Goal: Task Accomplishment & Management: Manage account settings

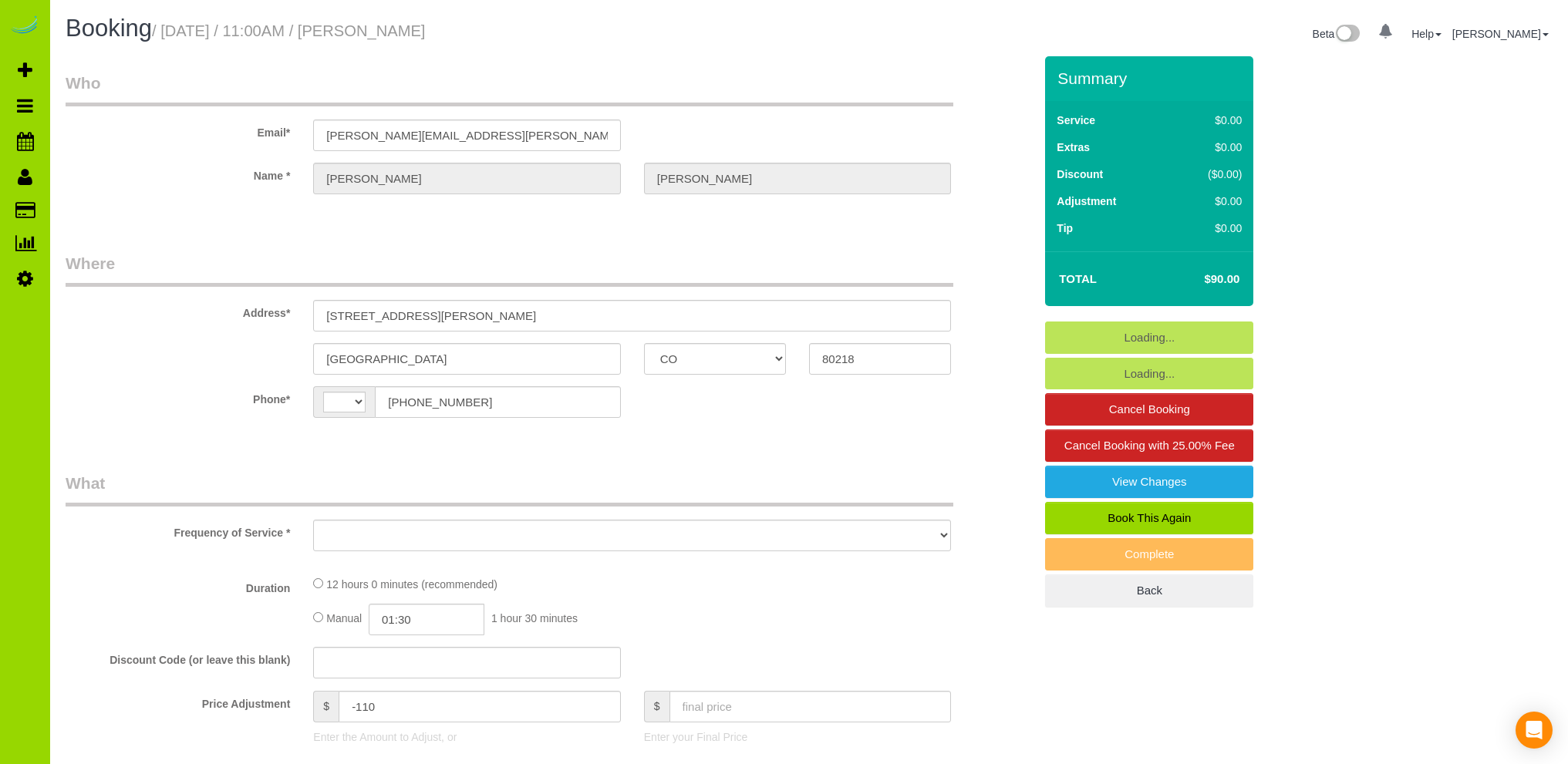
select select "CO"
select select "string:[GEOGRAPHIC_DATA]"
select select "object:1250"
select select "3"
select select "spot1"
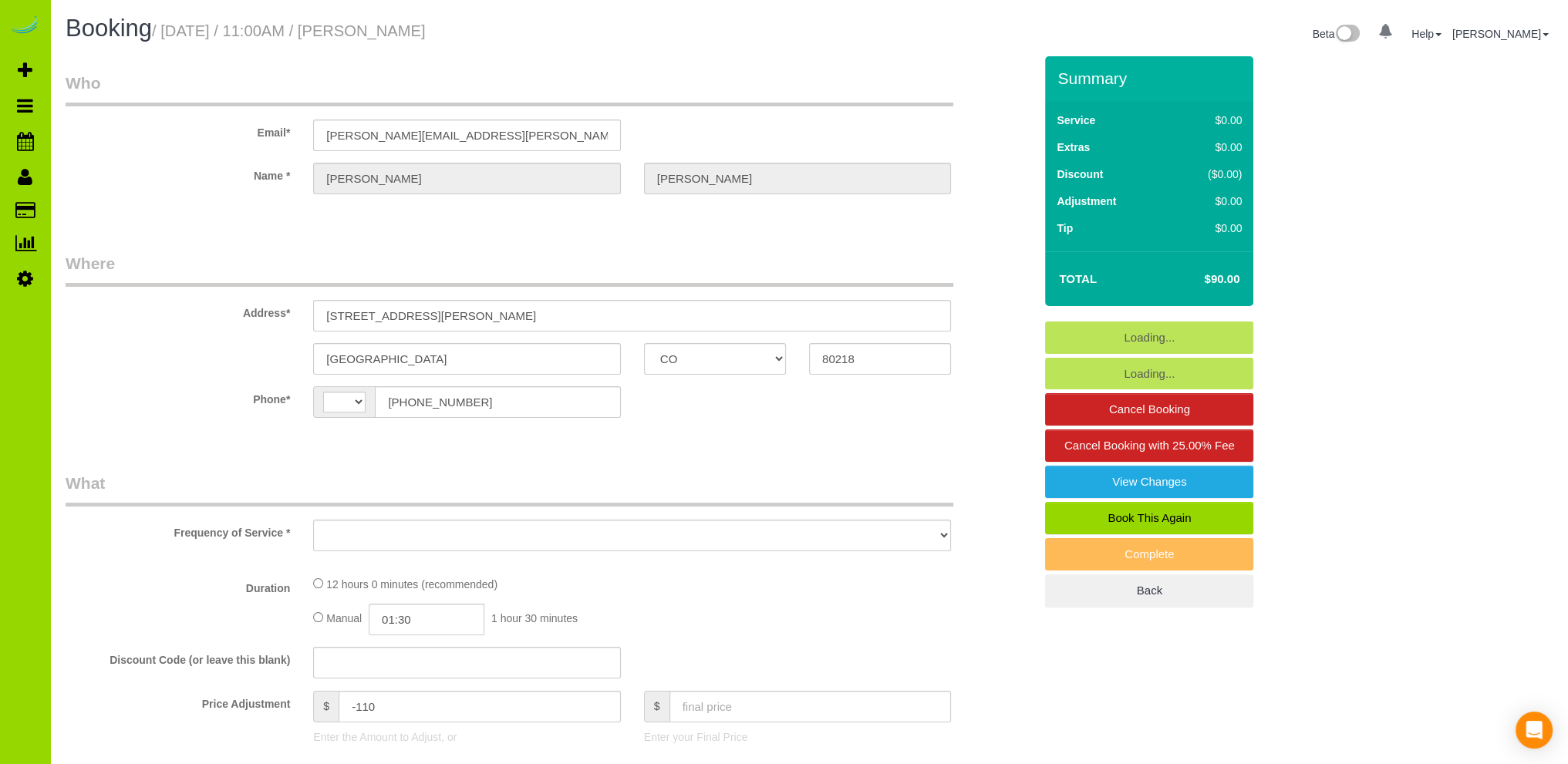
select select "number:1"
select select "number:13"
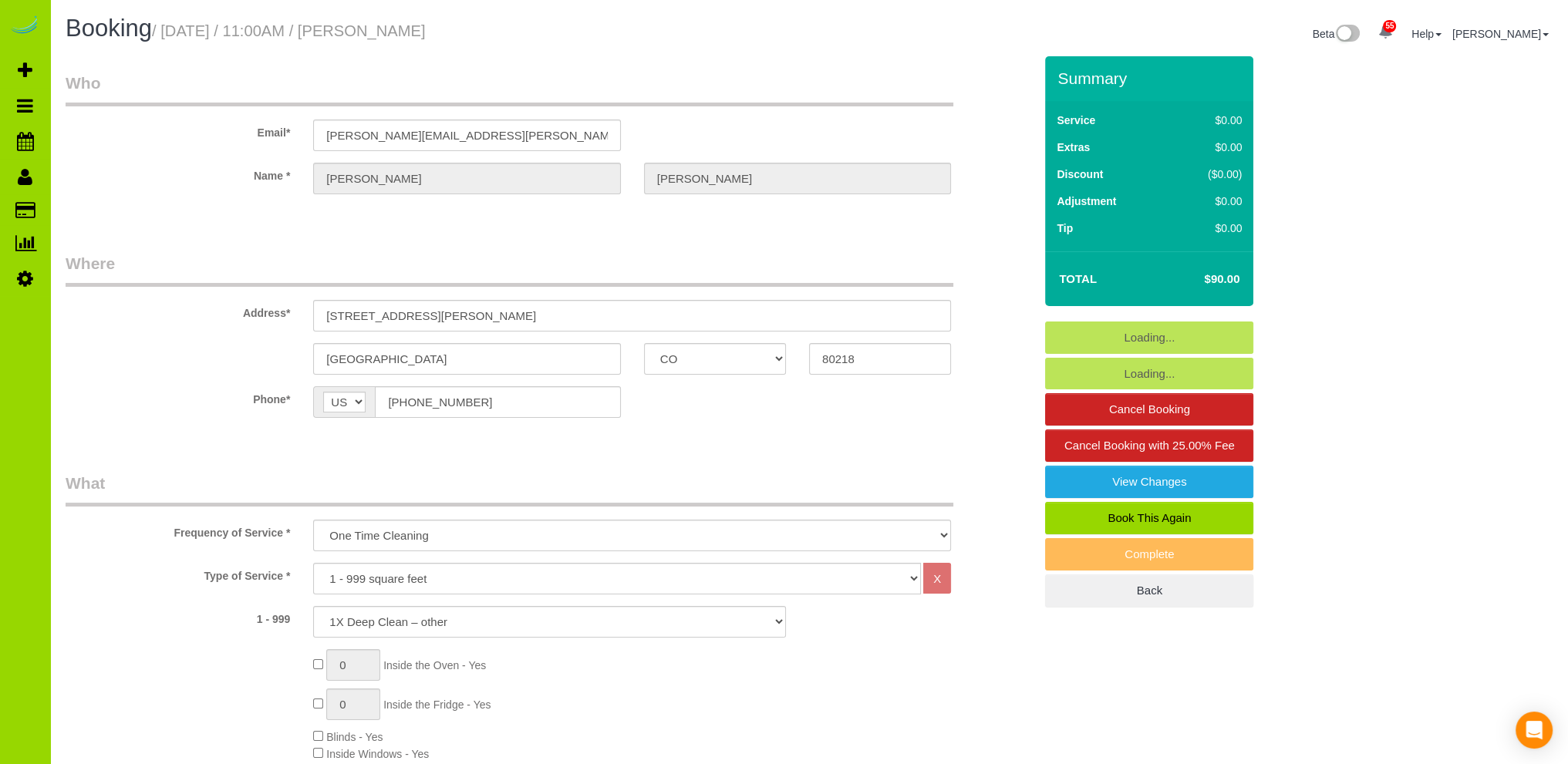
select select "object:1254"
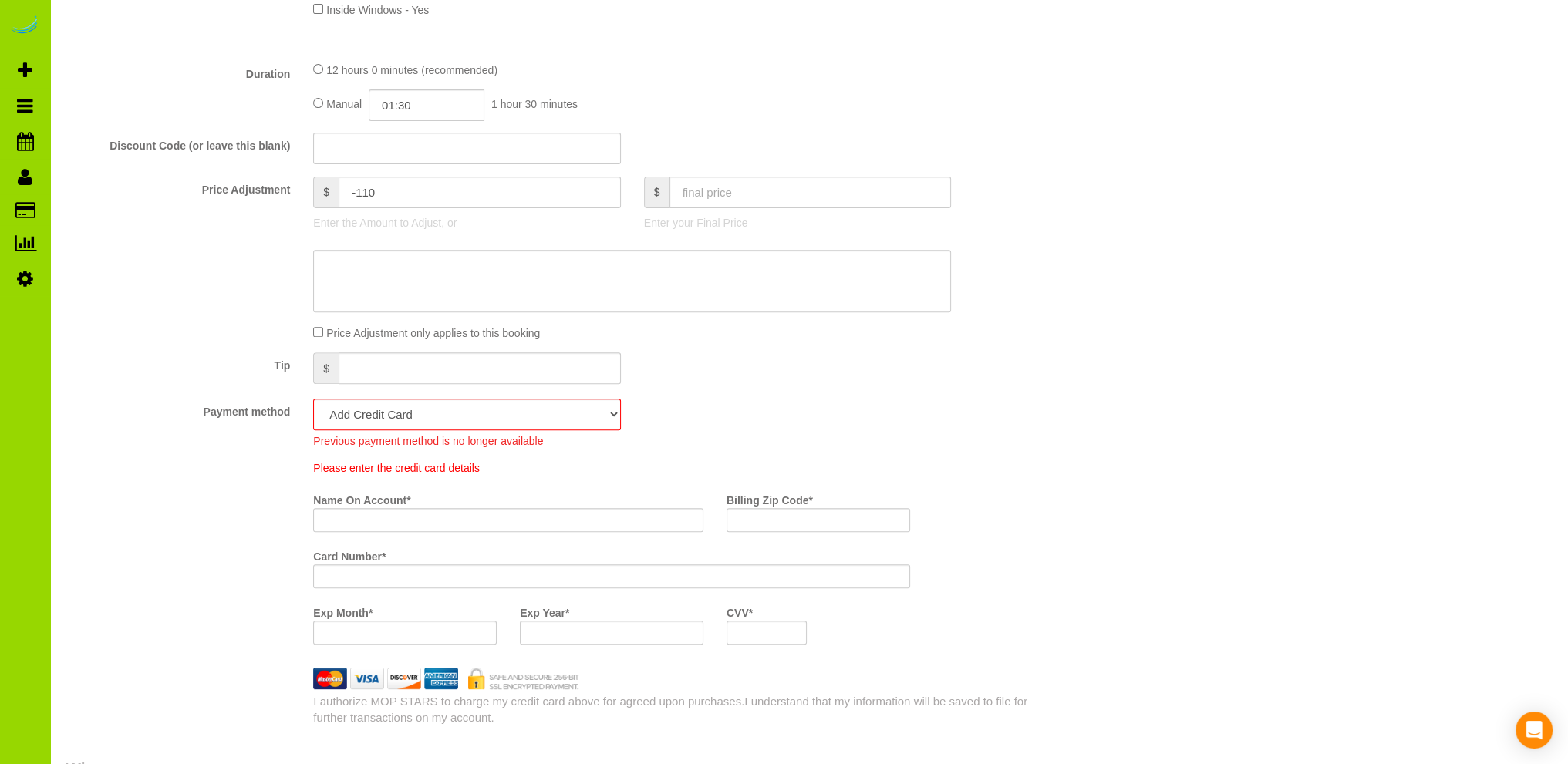
scroll to position [771, 0]
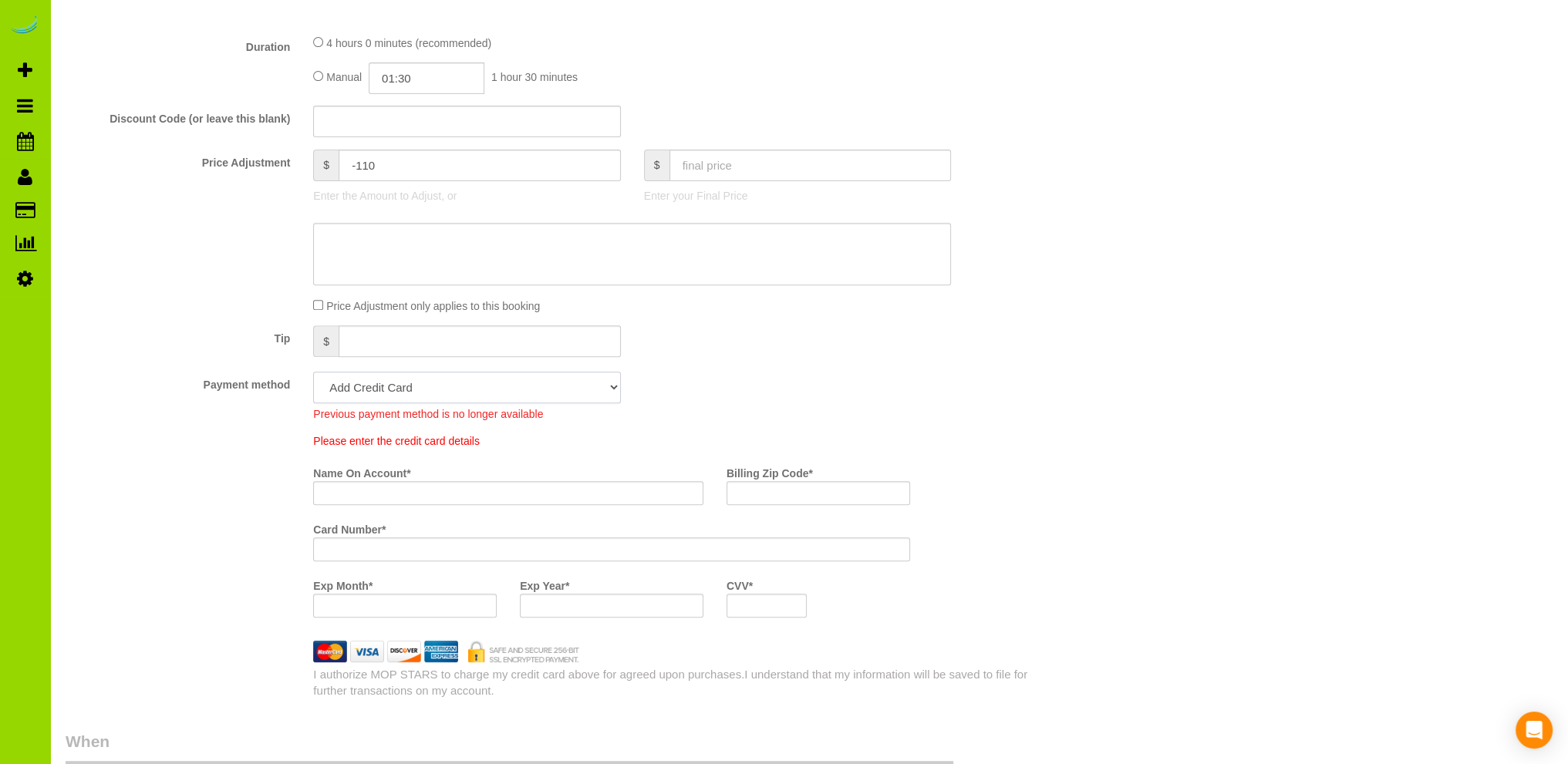
click at [601, 385] on select "Visa - 9404 - 12/2028 (Default) Add Credit Card ─────────────── Cash Check Payp…" at bounding box center [466, 387] width 307 height 31
select select "string:fspay-845a41d8-a6f5-4a6a-9391-29f5541222a7"
click at [313, 373] on select "Visa - 9404 - 12/2028 (Default) Add Credit Card ─────────────── Cash Check Payp…" at bounding box center [466, 387] width 307 height 31
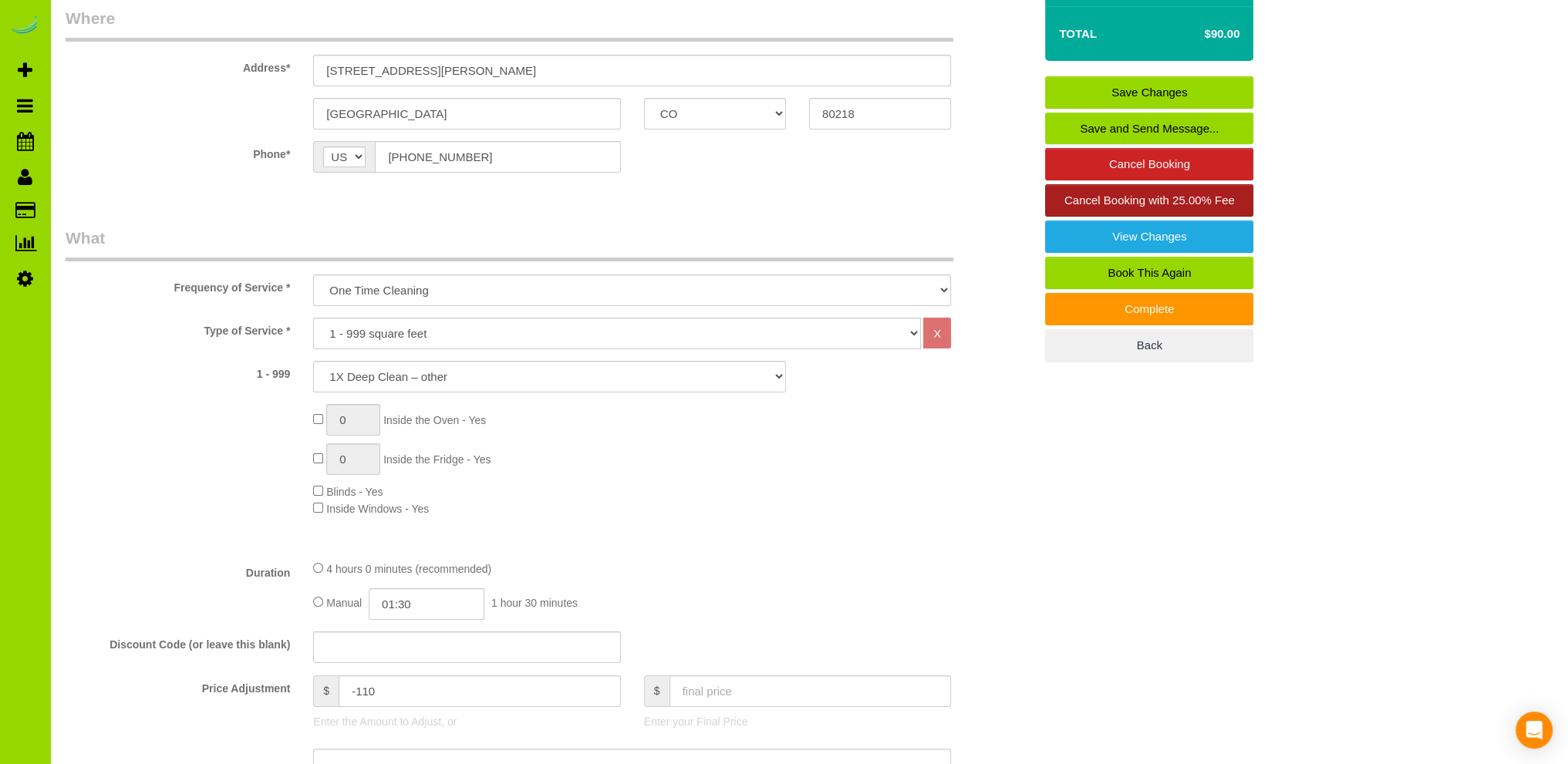
scroll to position [0, 0]
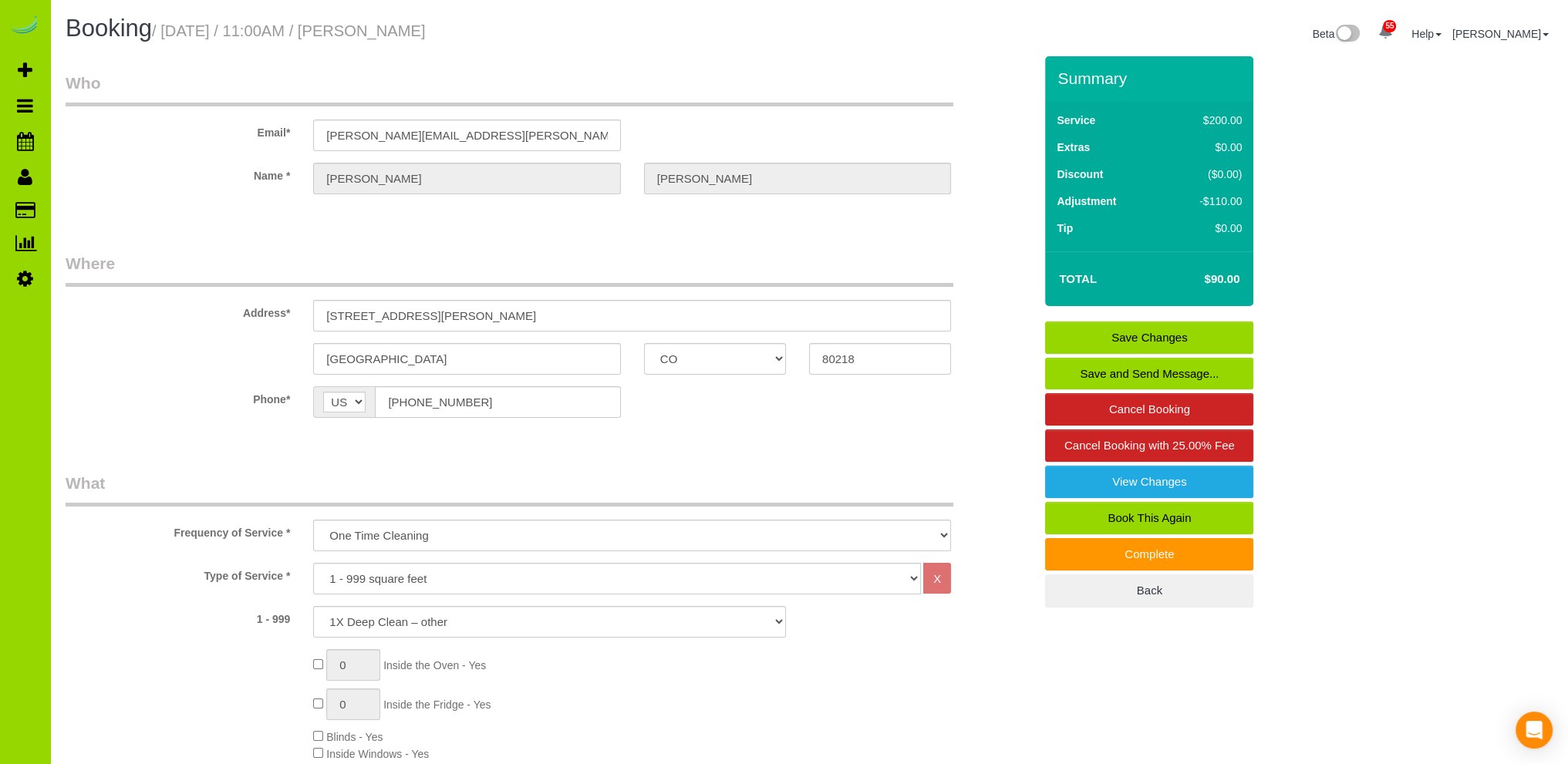
click at [1207, 324] on link "Save Changes" at bounding box center [1149, 337] width 208 height 32
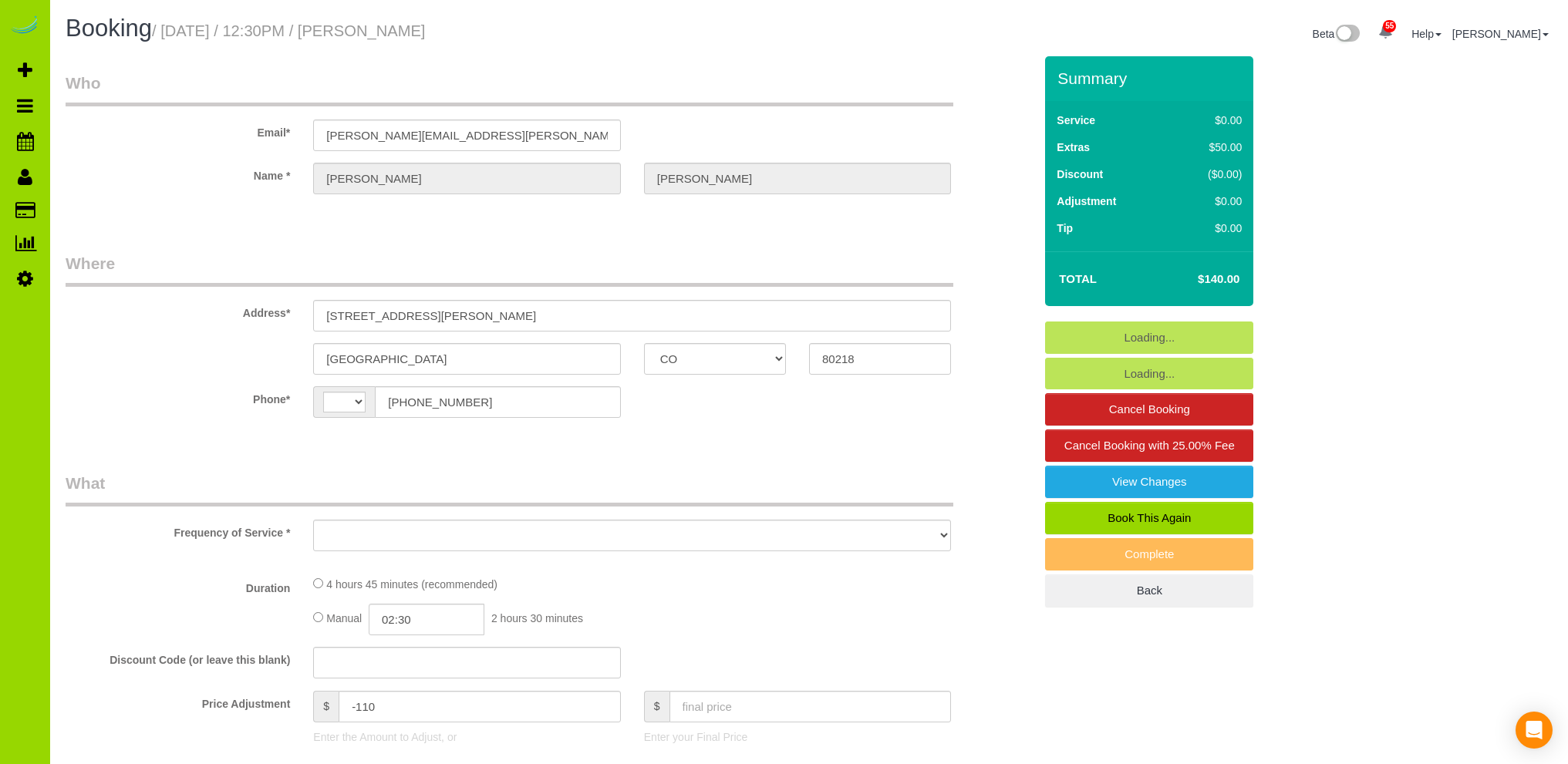
select select "CO"
select select "string:[GEOGRAPHIC_DATA]"
select select "object:559"
select select "number:2"
select select "number:11"
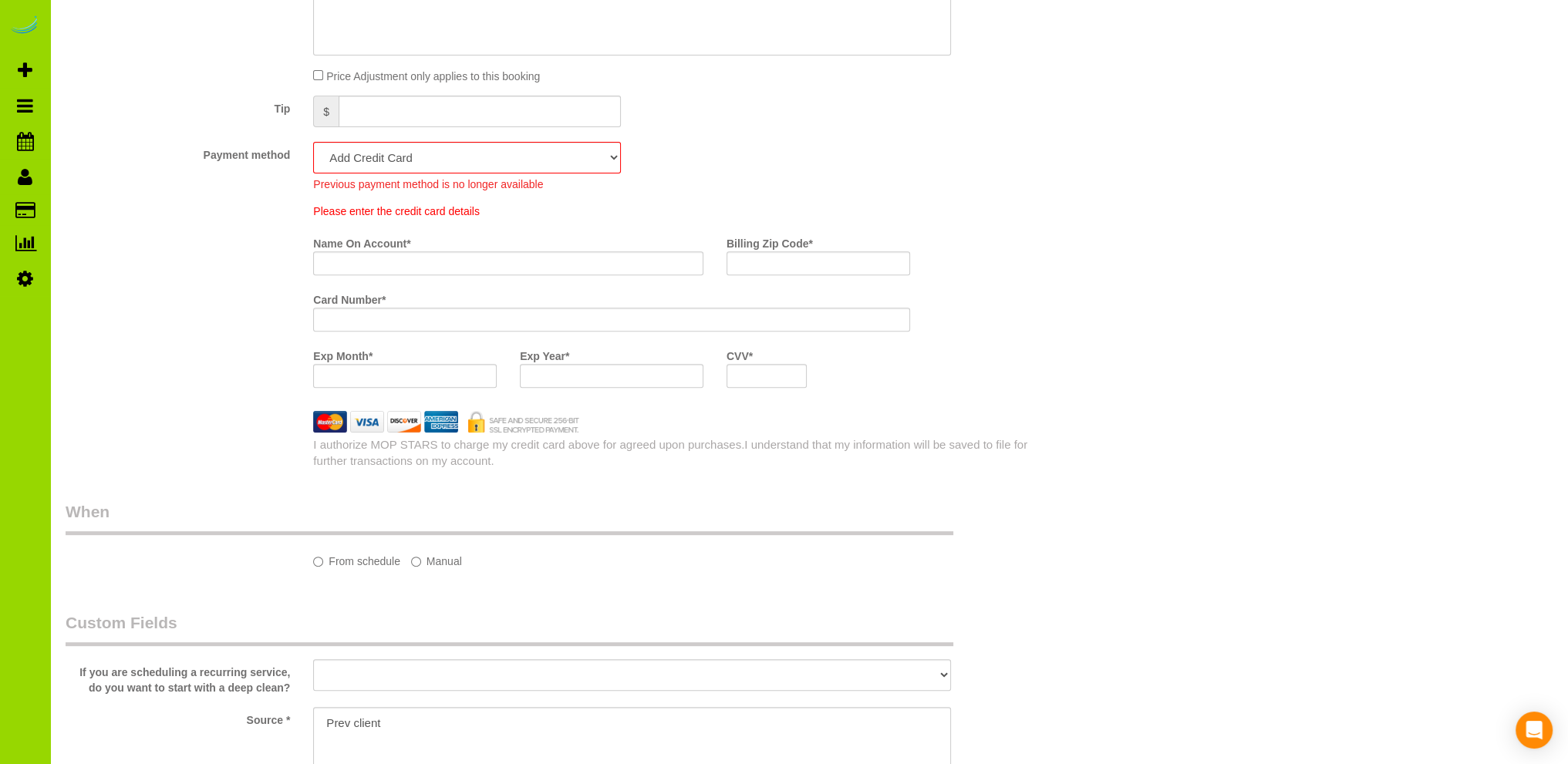
select select "object:1079"
select select "spot1"
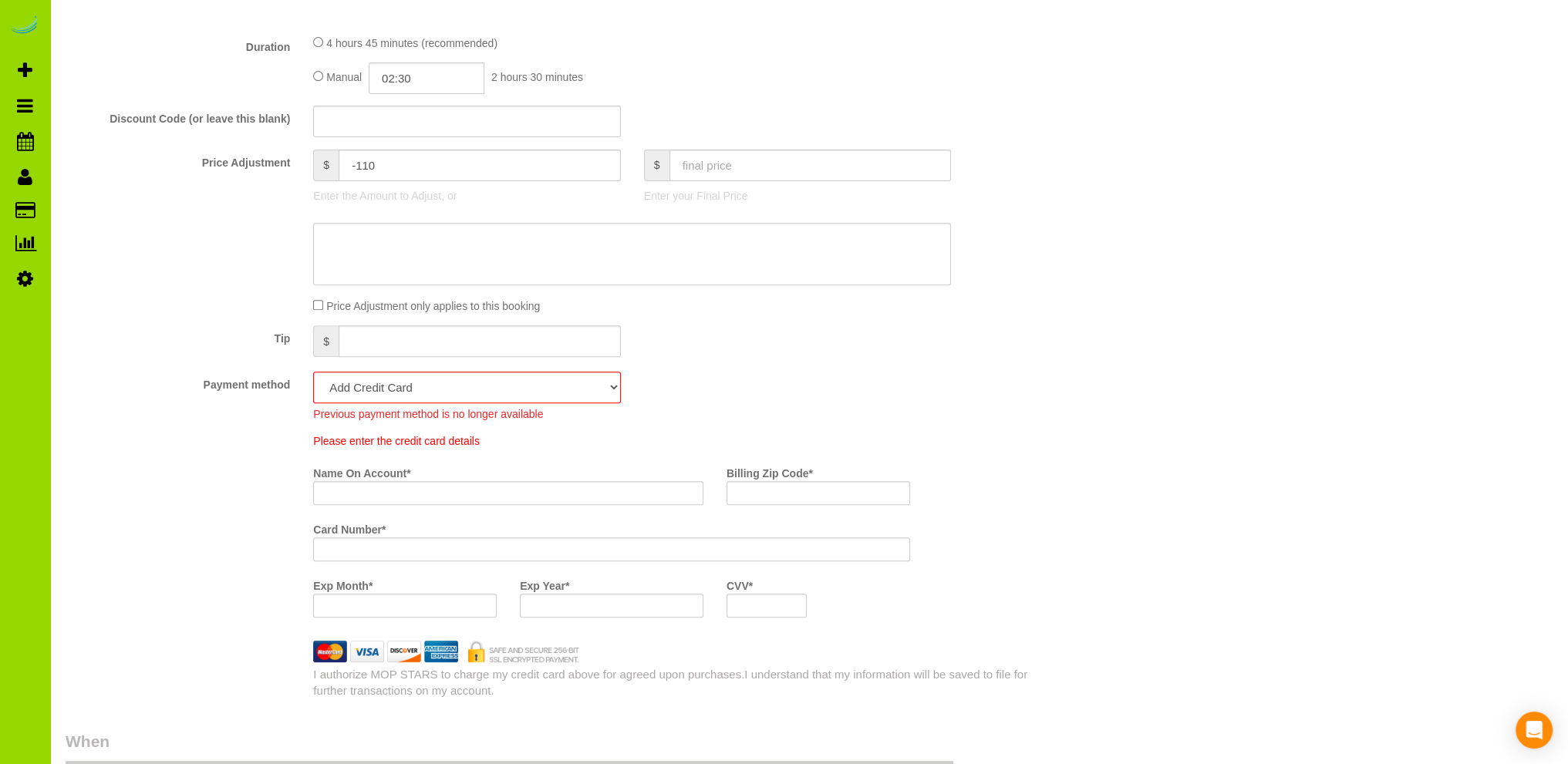
scroll to position [1002, 0]
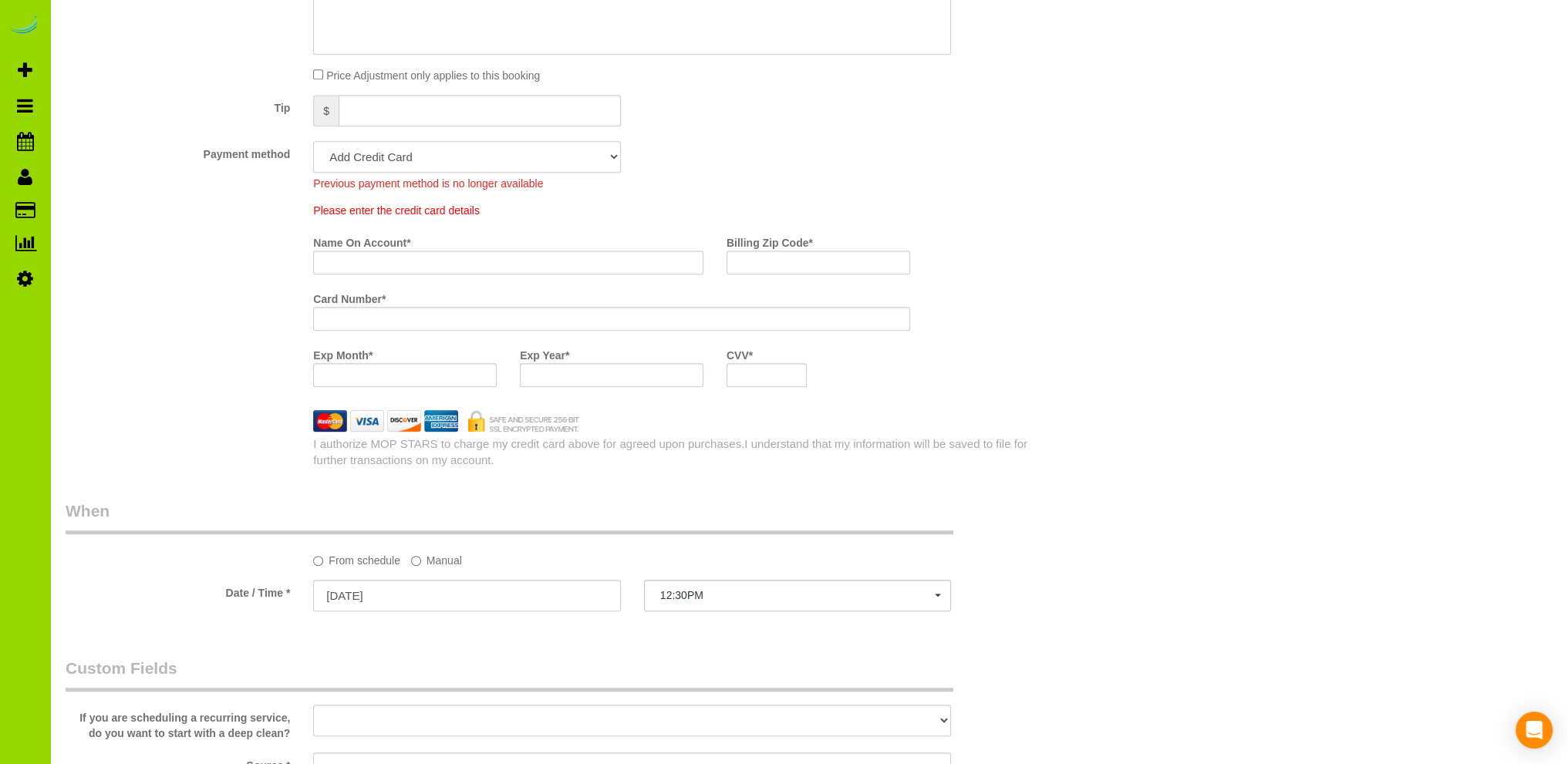
click at [611, 154] on select "Visa - 9404 - 12/2028 (Default) Add Credit Card ─────────────── Cash Check Payp…" at bounding box center [466, 157] width 307 height 31
select select "string:fspay-845a41d8-a6f5-4a6a-9391-29f5541222a7"
click at [313, 142] on select "Visa - 9404 - 12/2028 (Default) Add Credit Card ─────────────── Cash Check Payp…" at bounding box center [466, 157] width 307 height 31
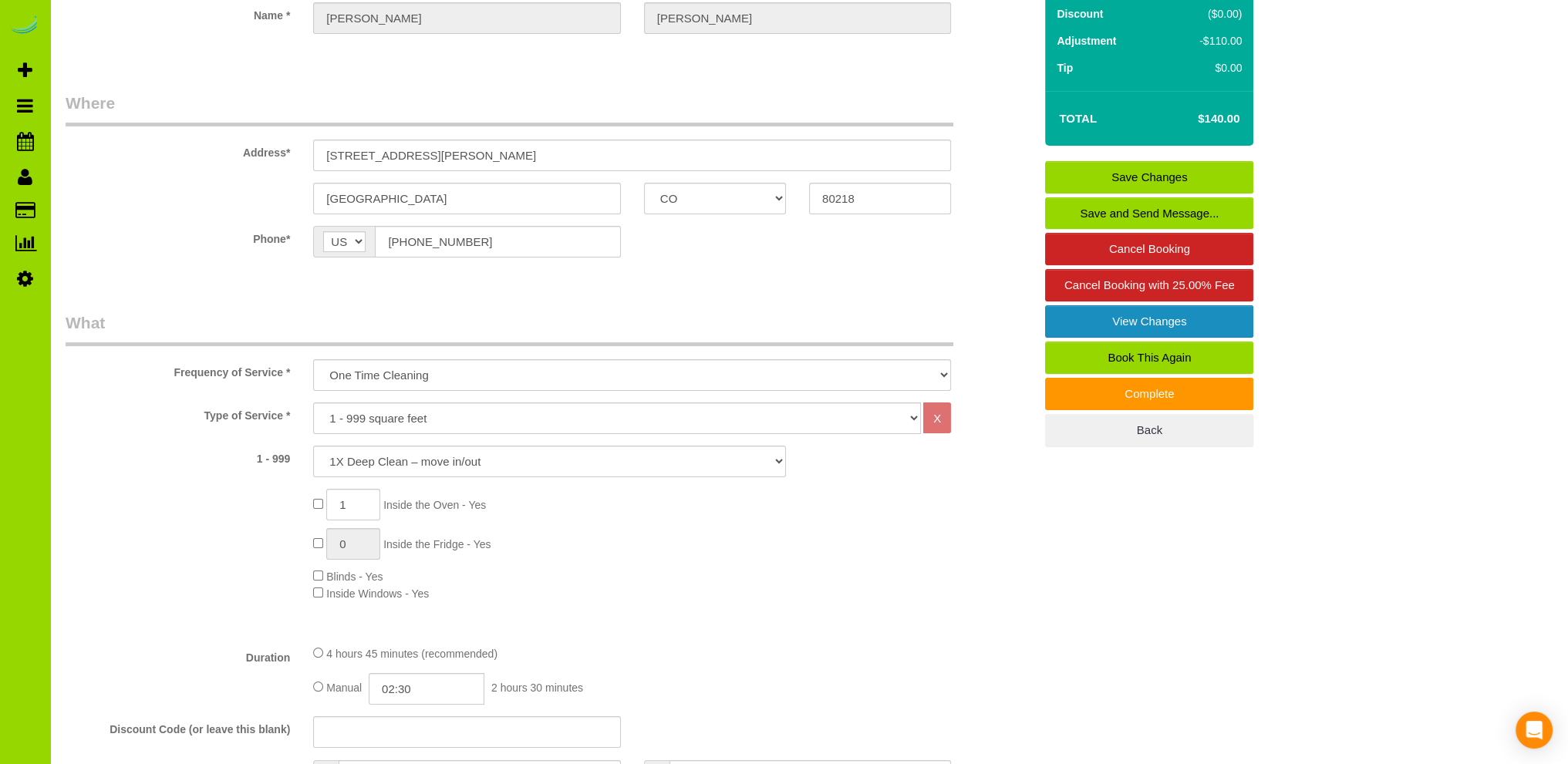
scroll to position [0, 0]
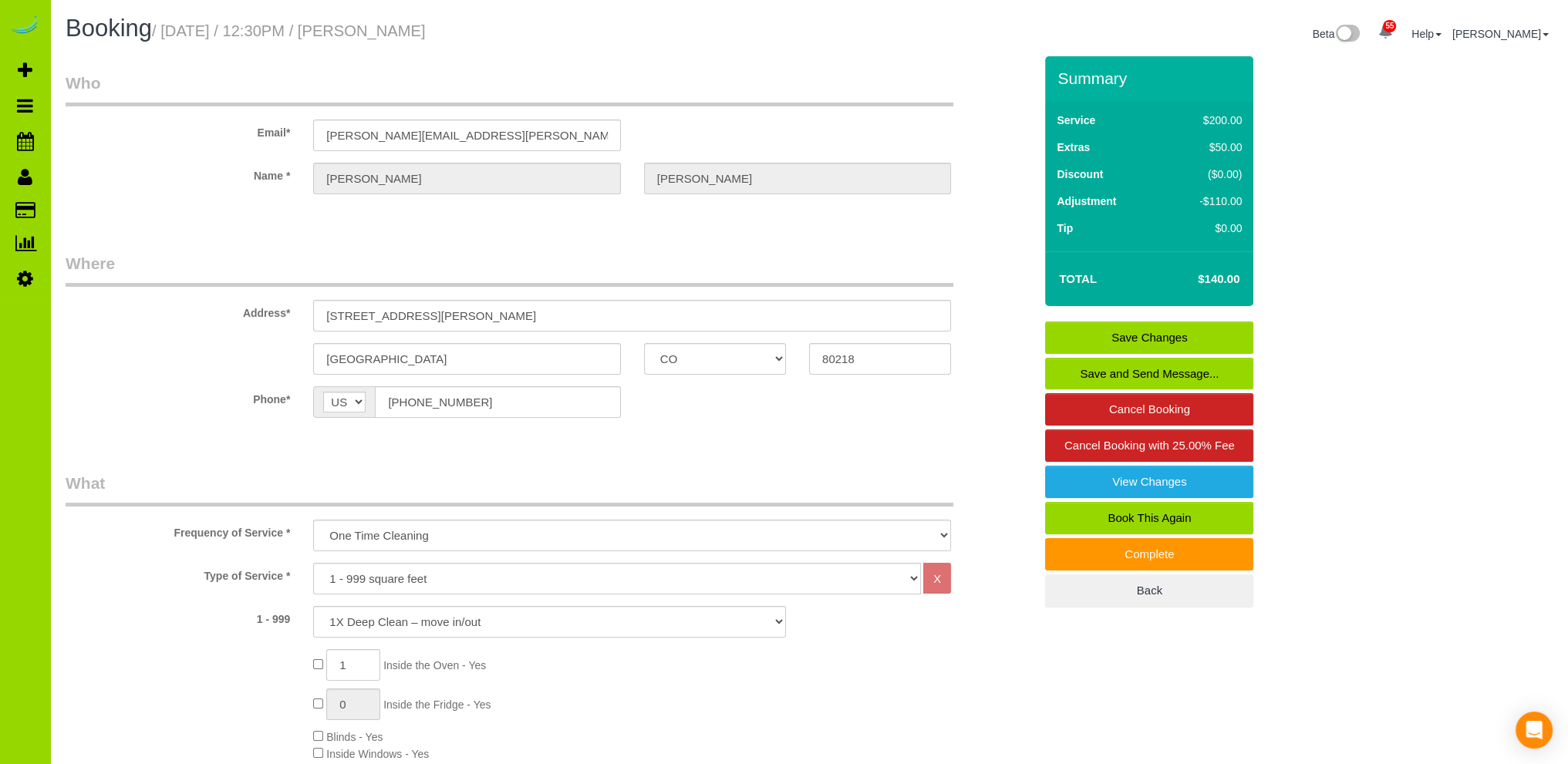
click at [1122, 331] on link "Save Changes" at bounding box center [1149, 337] width 208 height 32
